Goal: Task Accomplishment & Management: Complete application form

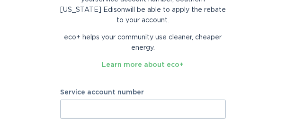
scroll to position [95, 0]
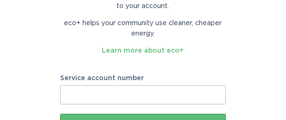
paste input "700876759095"
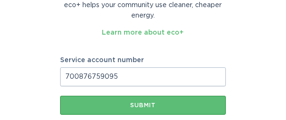
scroll to position [126, 0]
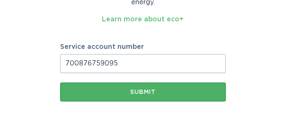
type input "700876759095"
click at [145, 91] on div "Submit" at bounding box center [143, 92] width 157 height 6
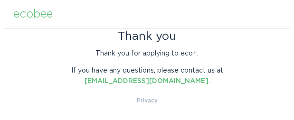
scroll to position [0, 0]
